Goal: Task Accomplishment & Management: Use online tool/utility

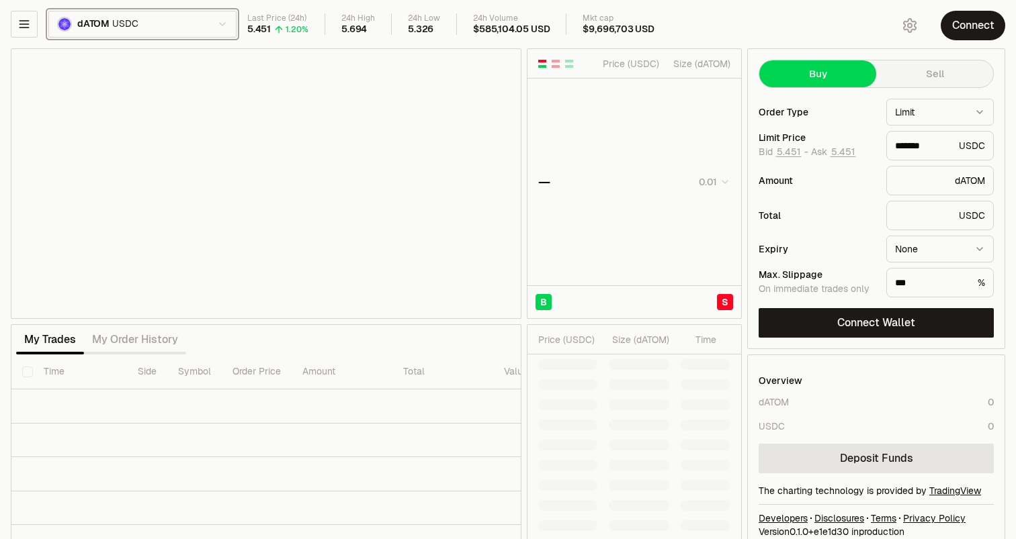
type input "*******"
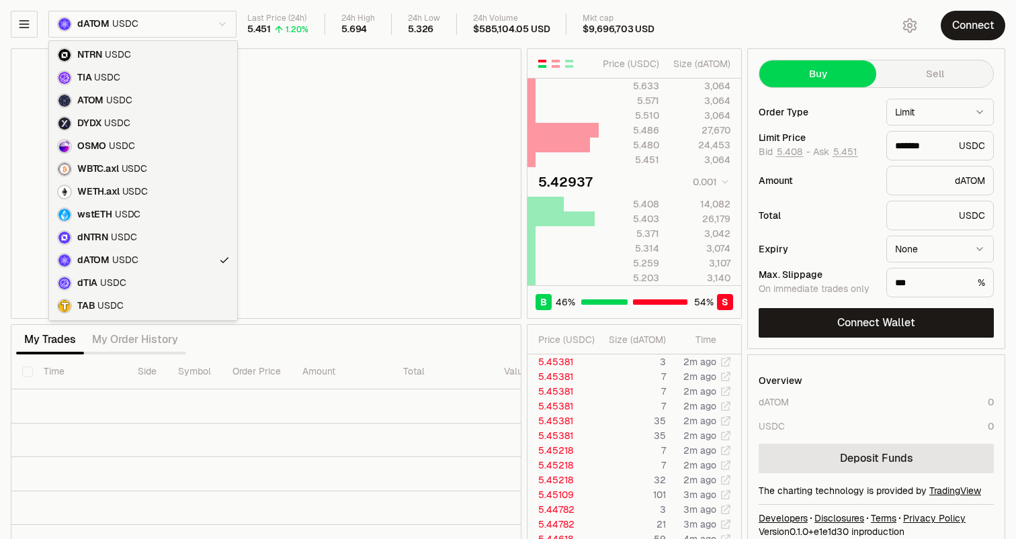
click at [178, 36] on body "Neutron Balance Earn Supervaults Bridge Orderbook Stake Ecosystem Governance Do…" at bounding box center [508, 280] width 1016 height 561
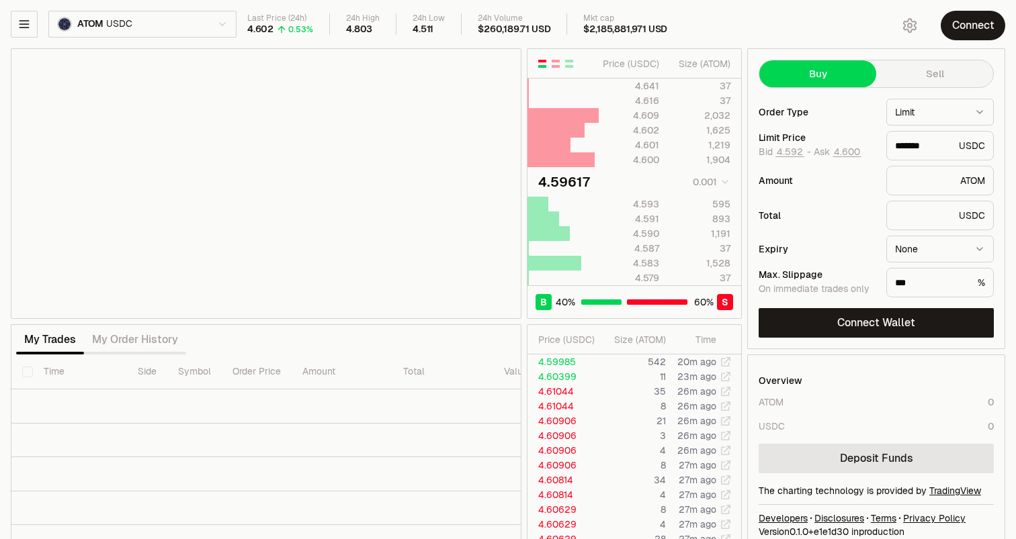
type input "*******"
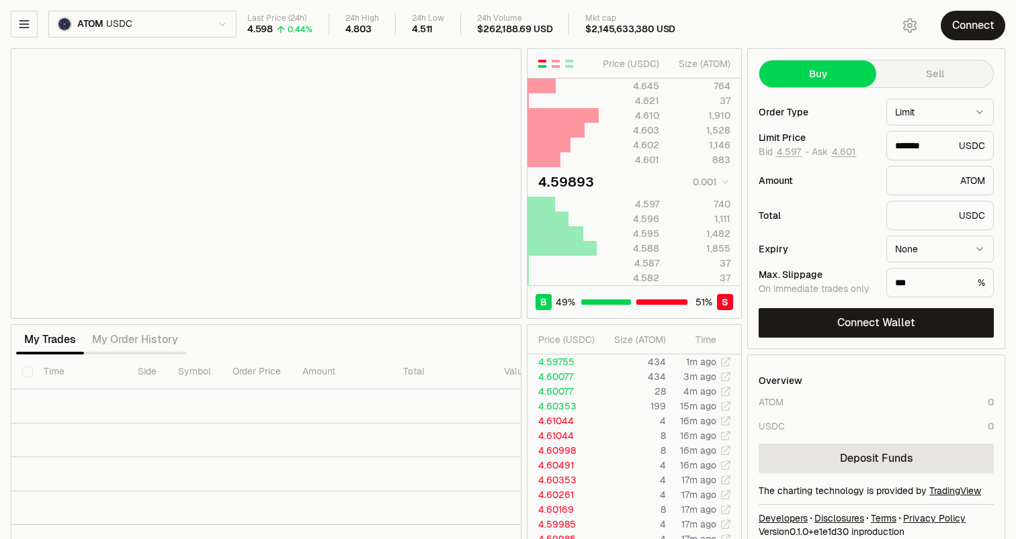
type input "*******"
